Goal: Understand process/instructions: Learn how to perform a task or action

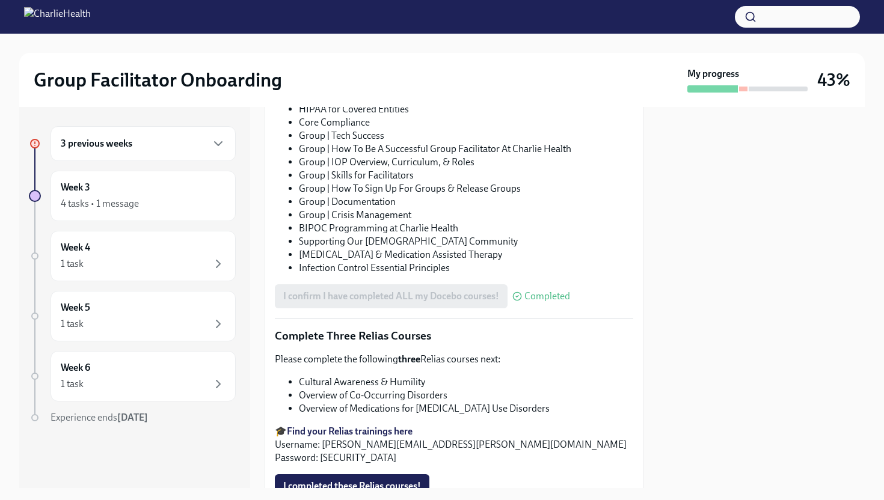
scroll to position [925, 0]
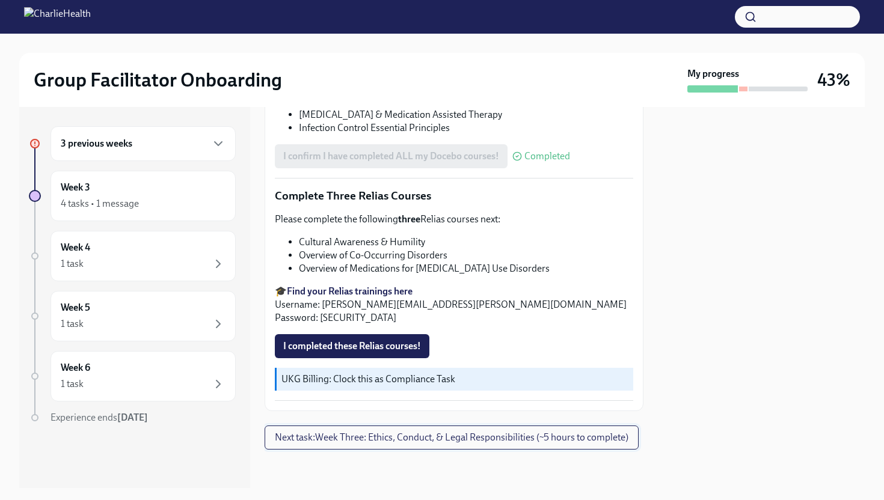
click at [351, 447] on button "Next task : Week Three: Ethics, Conduct, & Legal Responsibilities (~5 hours to …" at bounding box center [452, 438] width 374 height 24
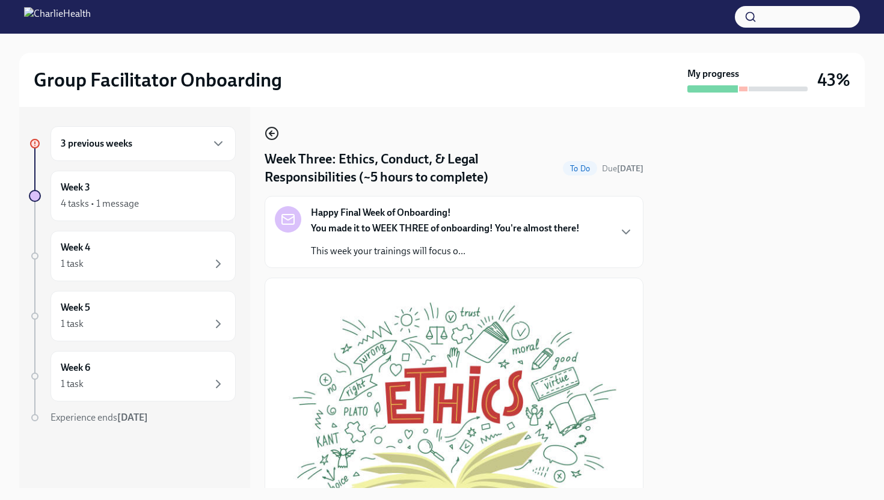
click at [274, 131] on icon "button" at bounding box center [272, 133] width 14 height 14
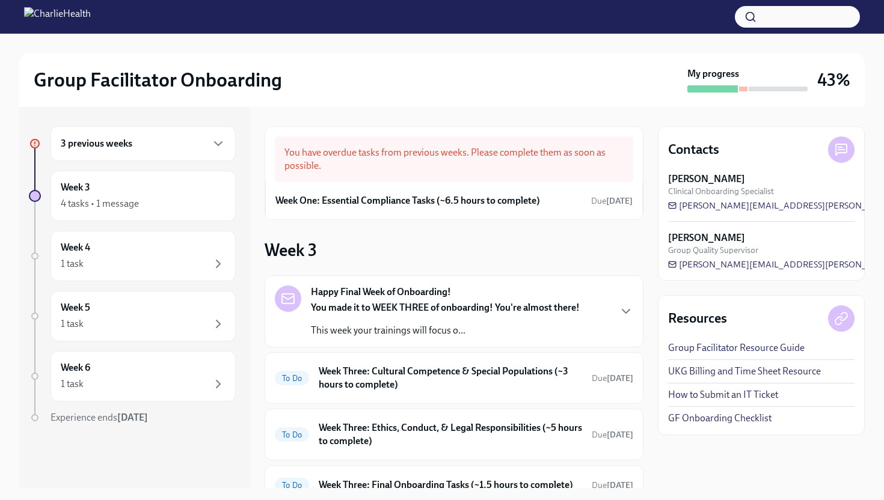
click at [163, 147] on div "3 previous weeks" at bounding box center [143, 143] width 165 height 14
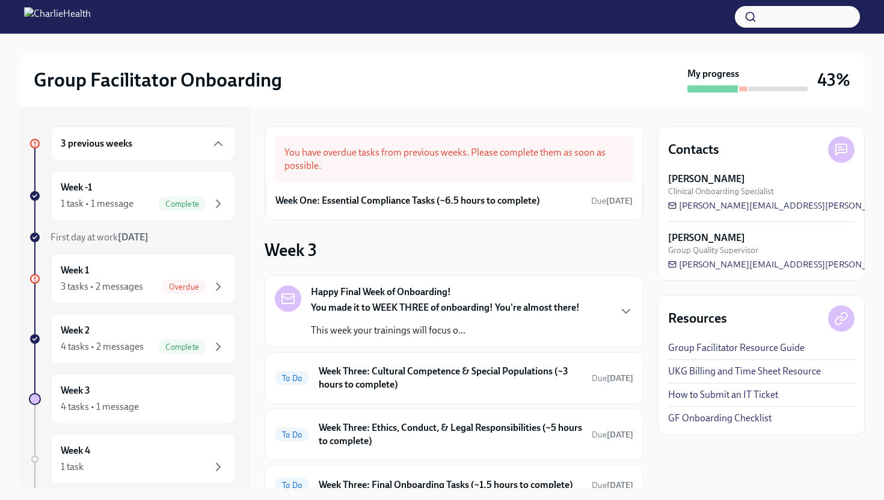
scroll to position [114, 0]
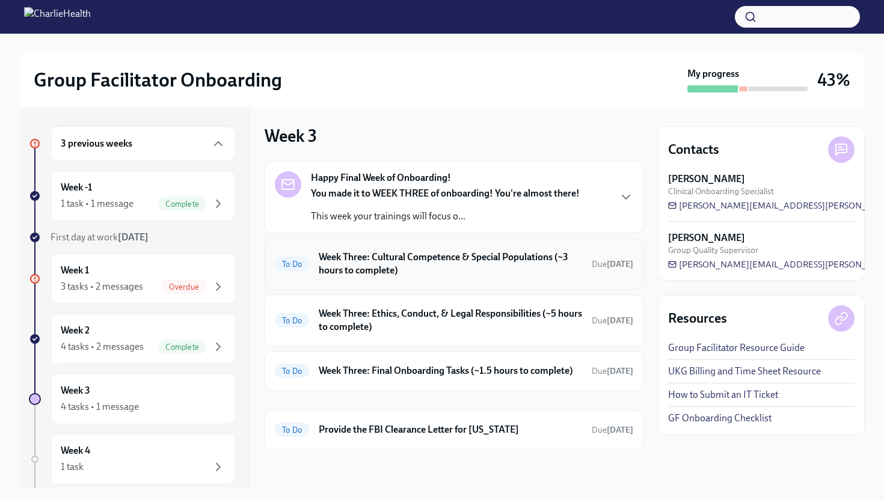
click at [410, 278] on div "To Do Week Three: Cultural Competence & Special Populations (~3 hours to comple…" at bounding box center [454, 263] width 358 height 31
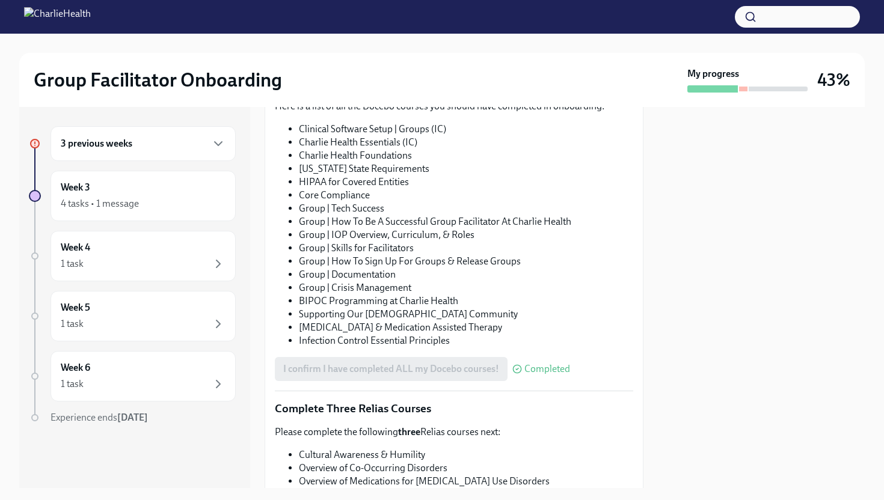
scroll to position [925, 0]
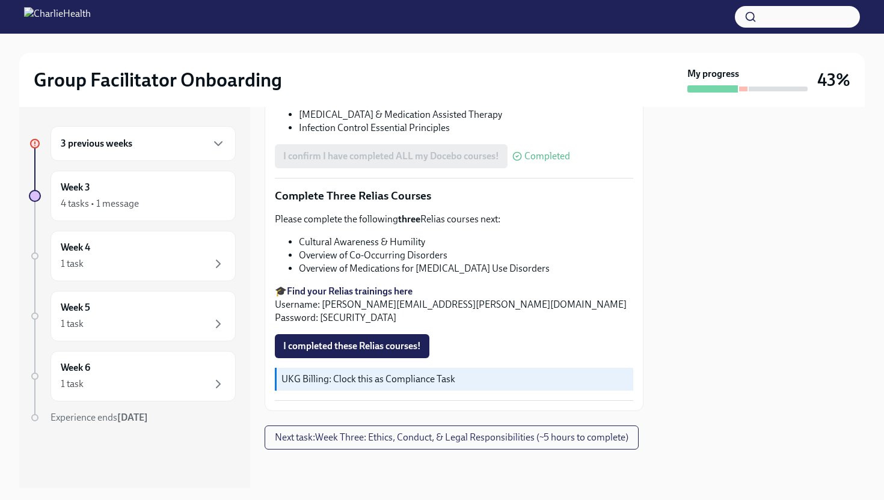
click at [389, 292] on strong "Find your Relias trainings here" at bounding box center [350, 291] width 126 height 11
